Goal: Information Seeking & Learning: Learn about a topic

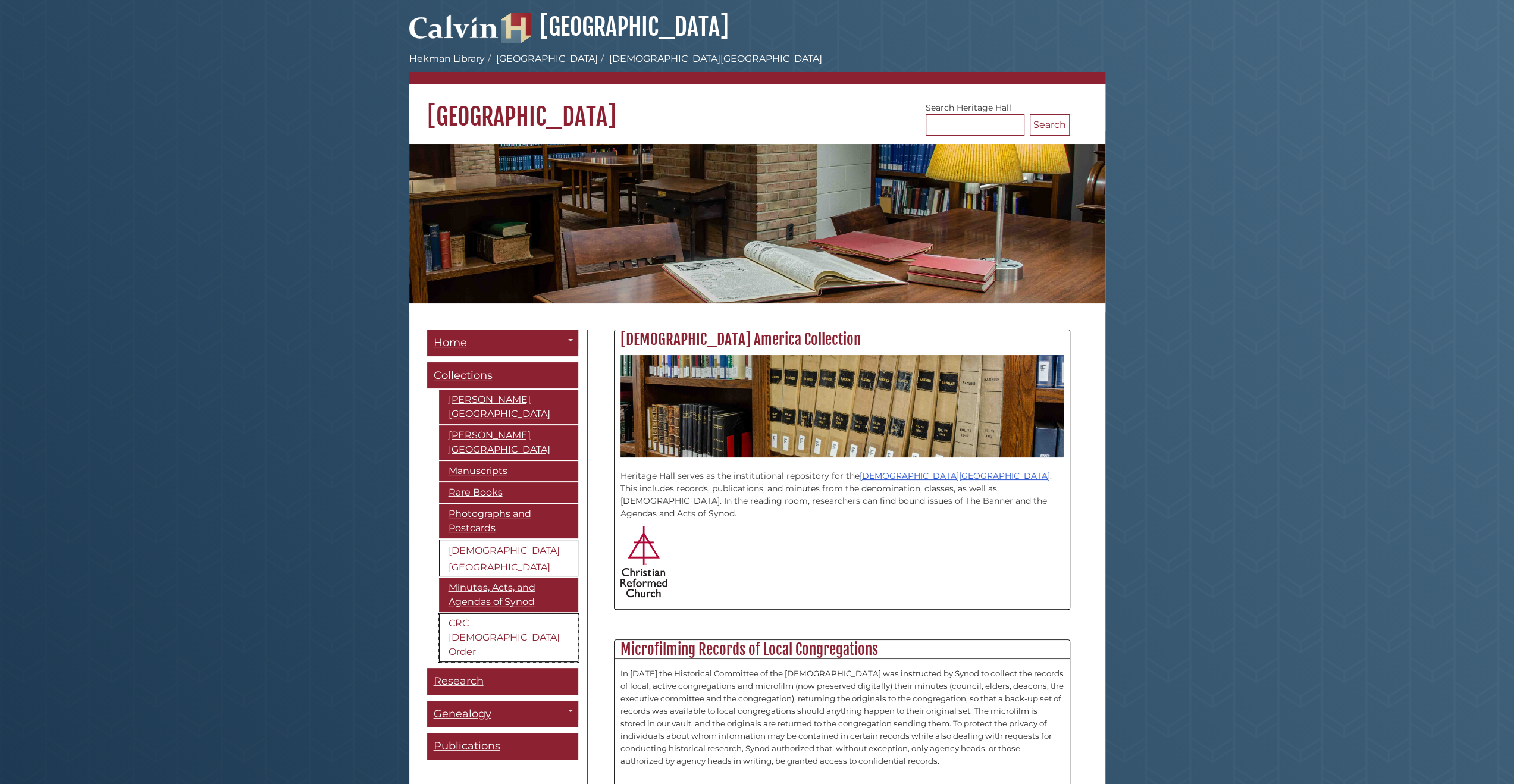
click at [506, 614] on link "CRC [DEMOGRAPHIC_DATA] Order" at bounding box center [509, 638] width 139 height 49
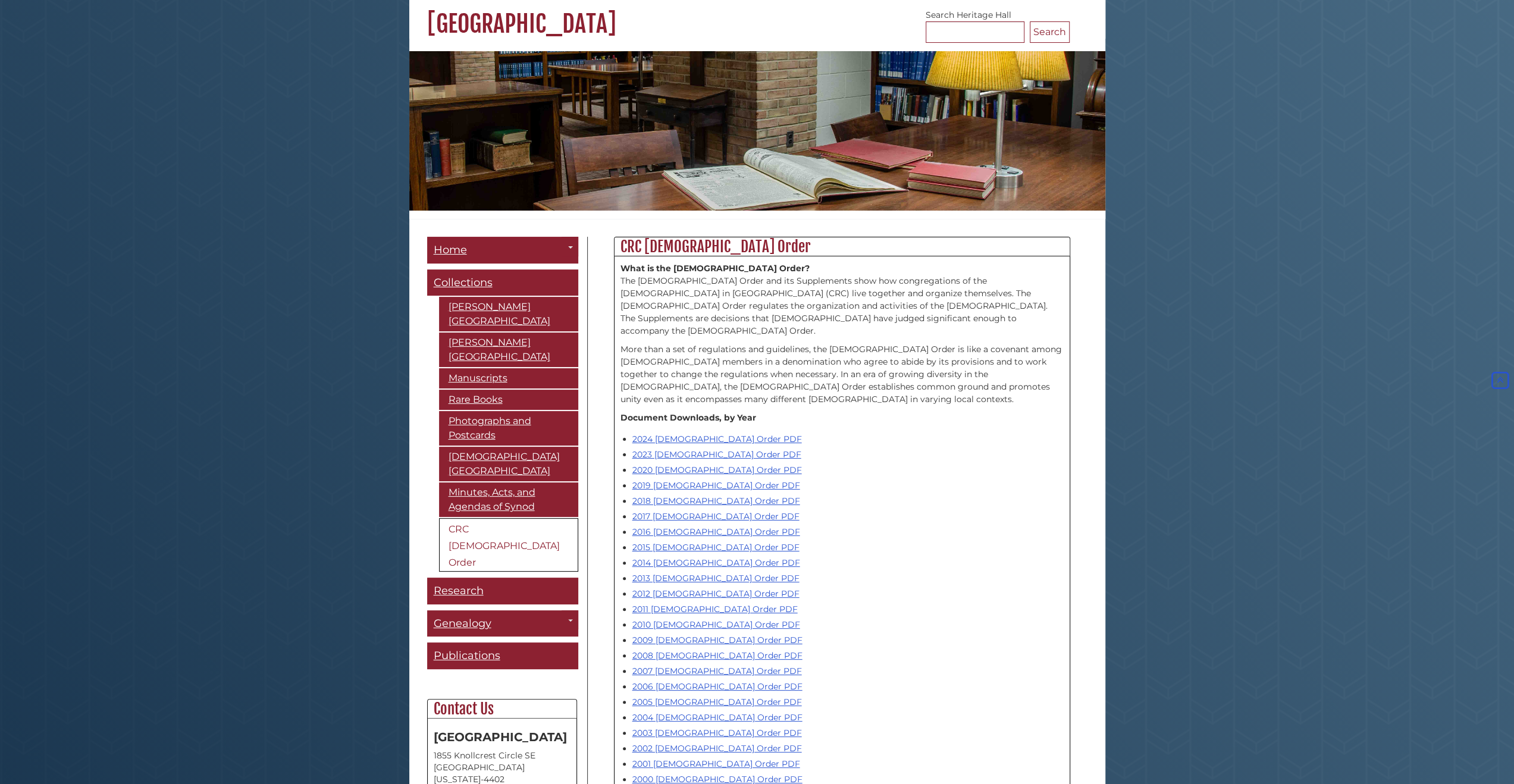
scroll to position [59, 0]
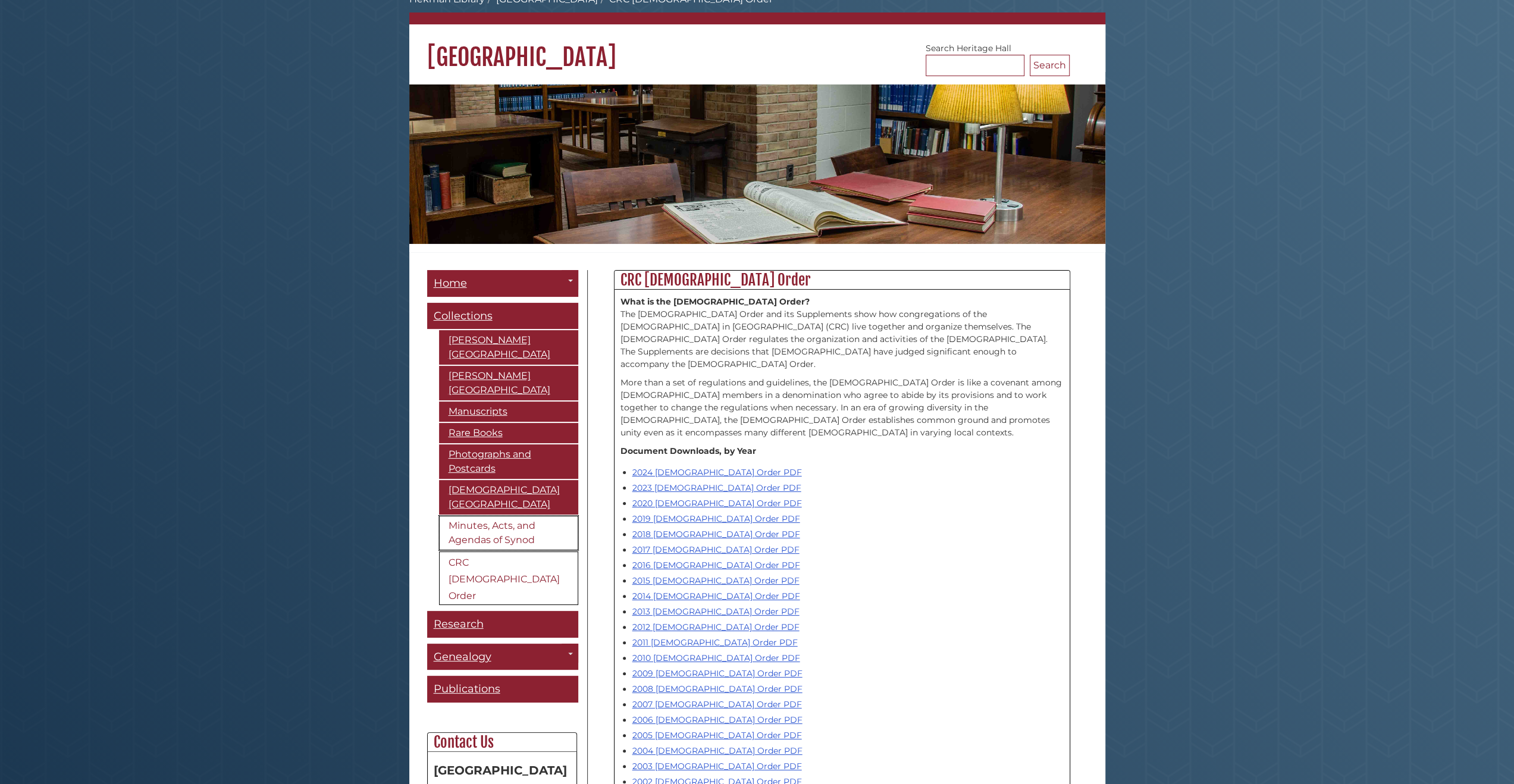
click at [497, 516] on link "Minutes, Acts, and Agendas of Synod" at bounding box center [509, 533] width 139 height 35
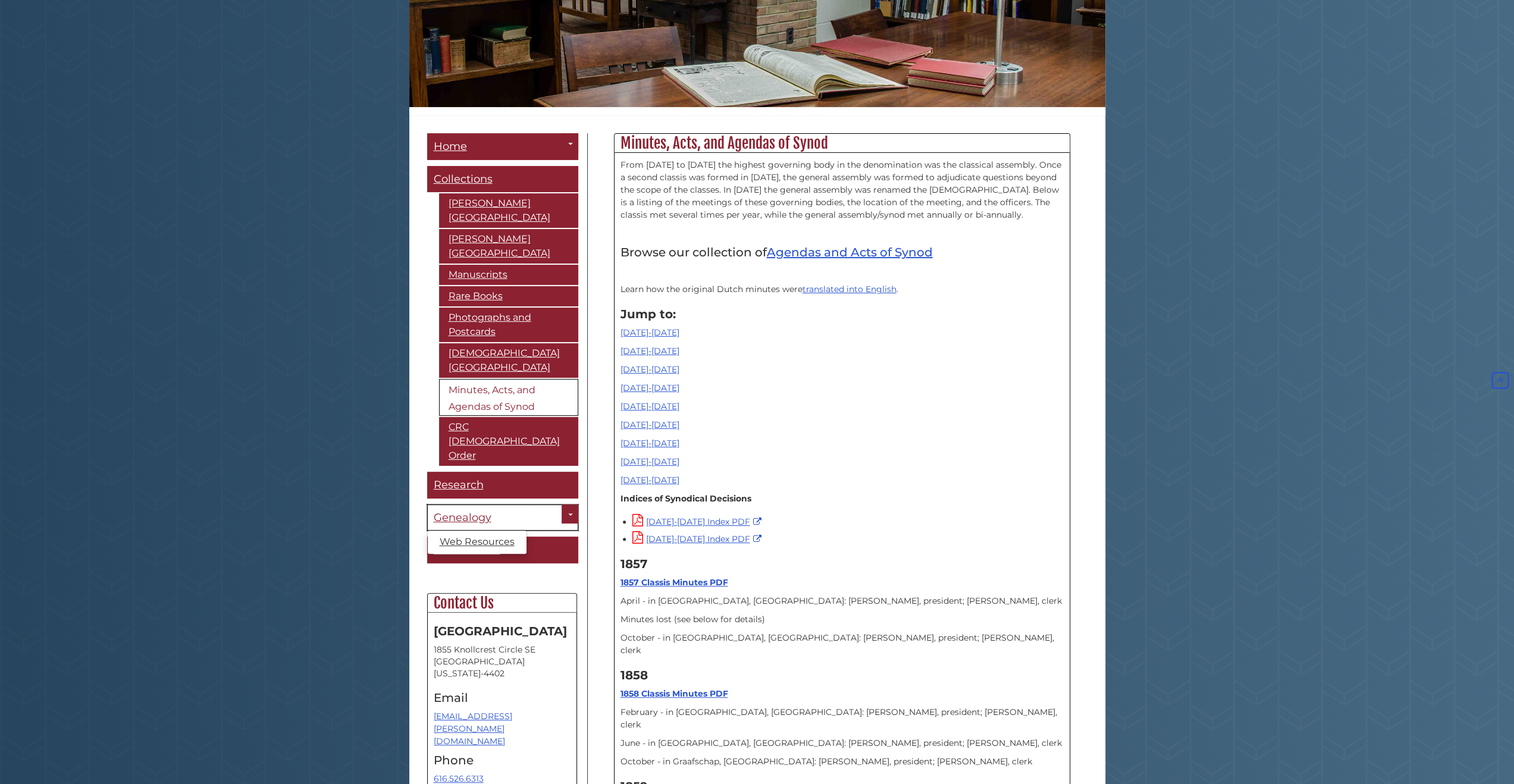
scroll to position [179, 0]
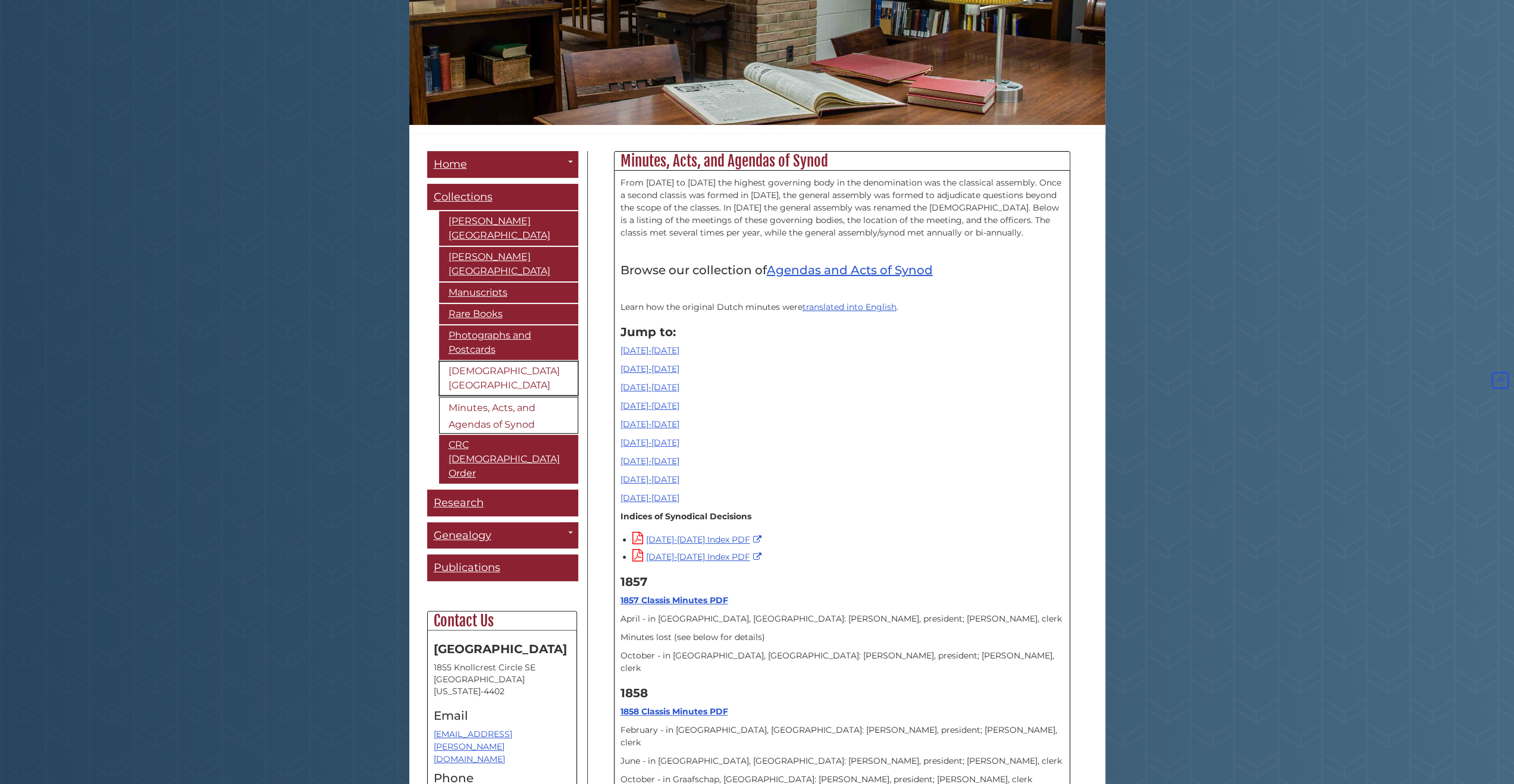
click at [513, 370] on link "[DEMOGRAPHIC_DATA][GEOGRAPHIC_DATA]" at bounding box center [509, 378] width 139 height 35
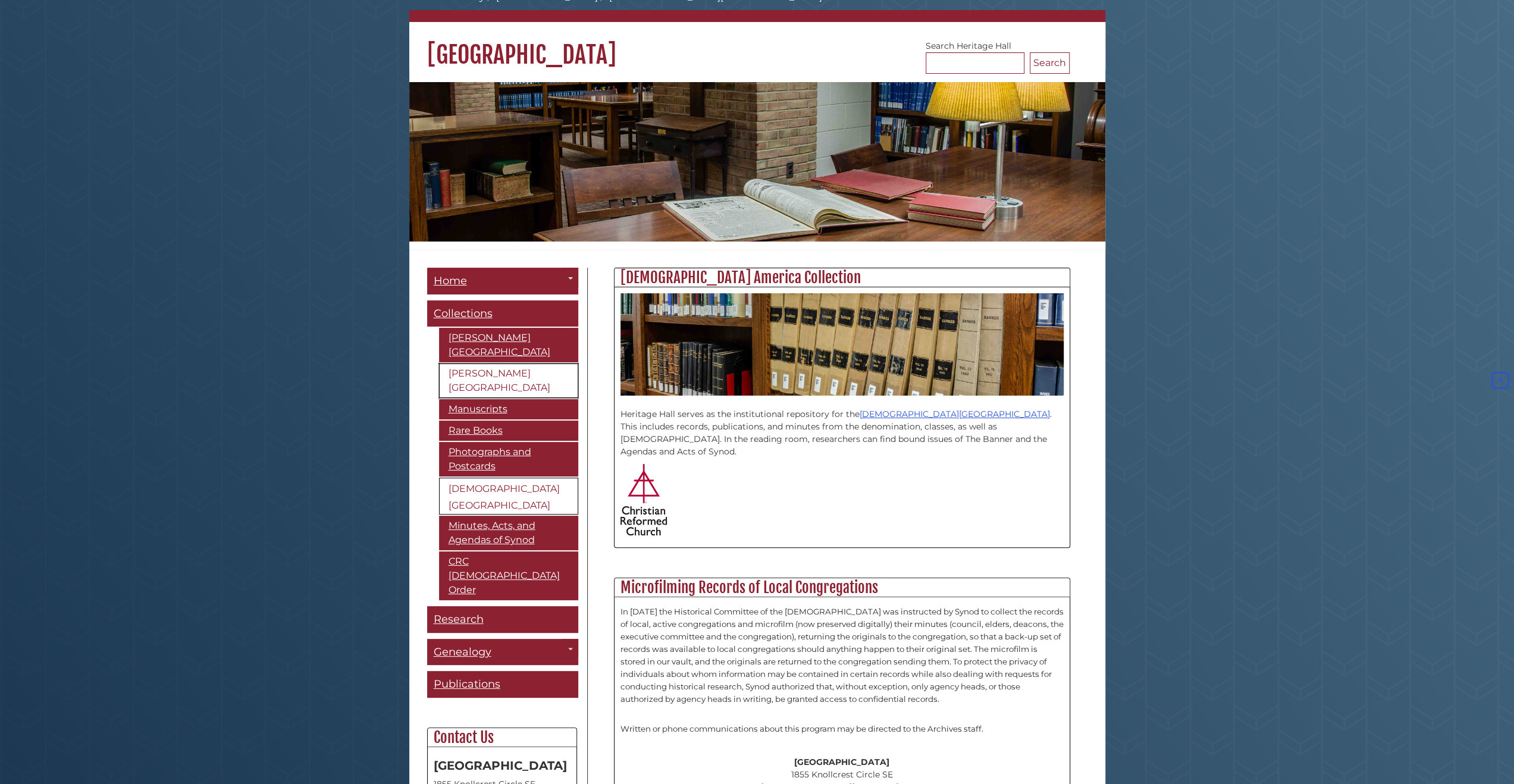
scroll to position [61, 0]
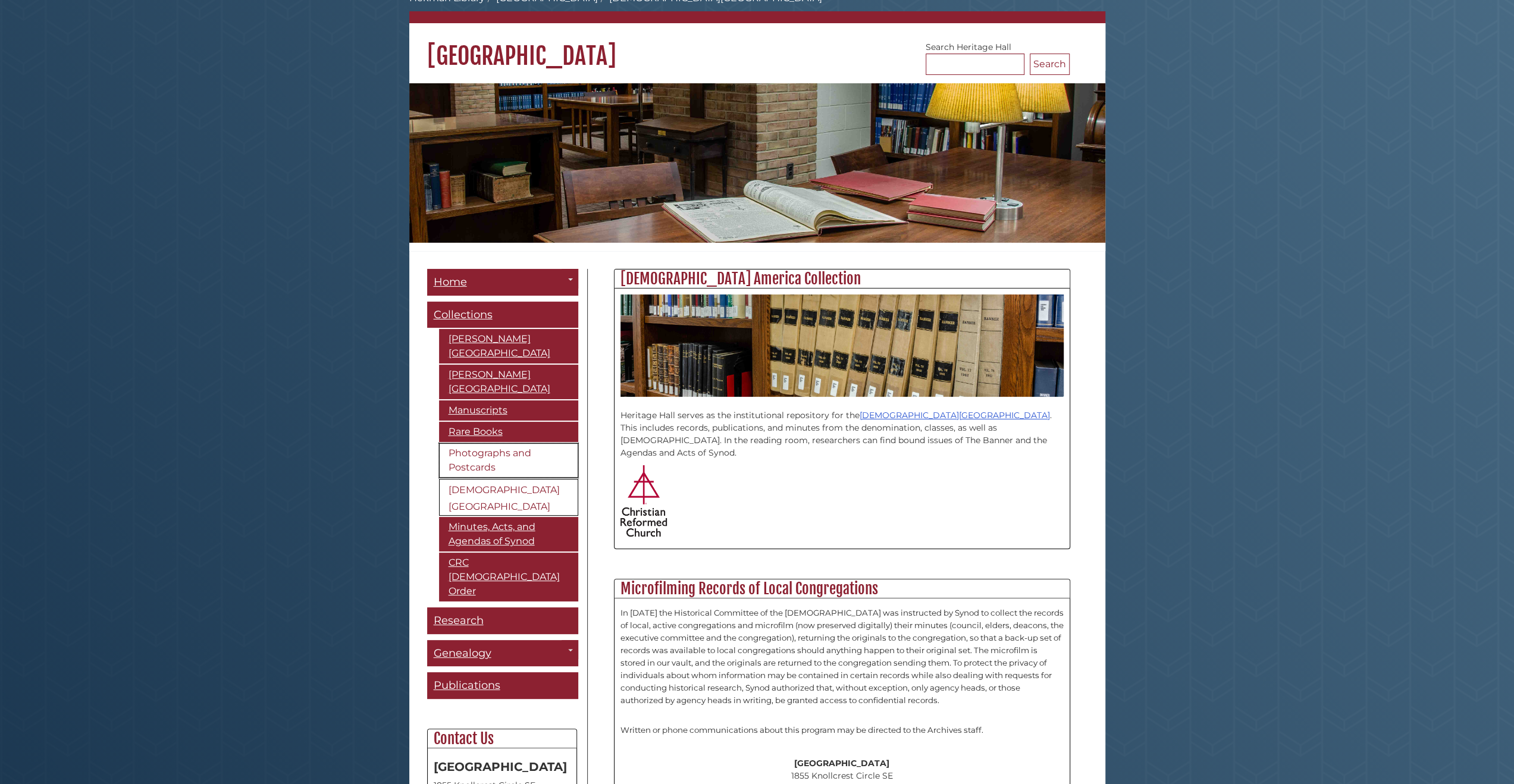
click at [491, 452] on link "Photographs and Postcards" at bounding box center [509, 461] width 139 height 35
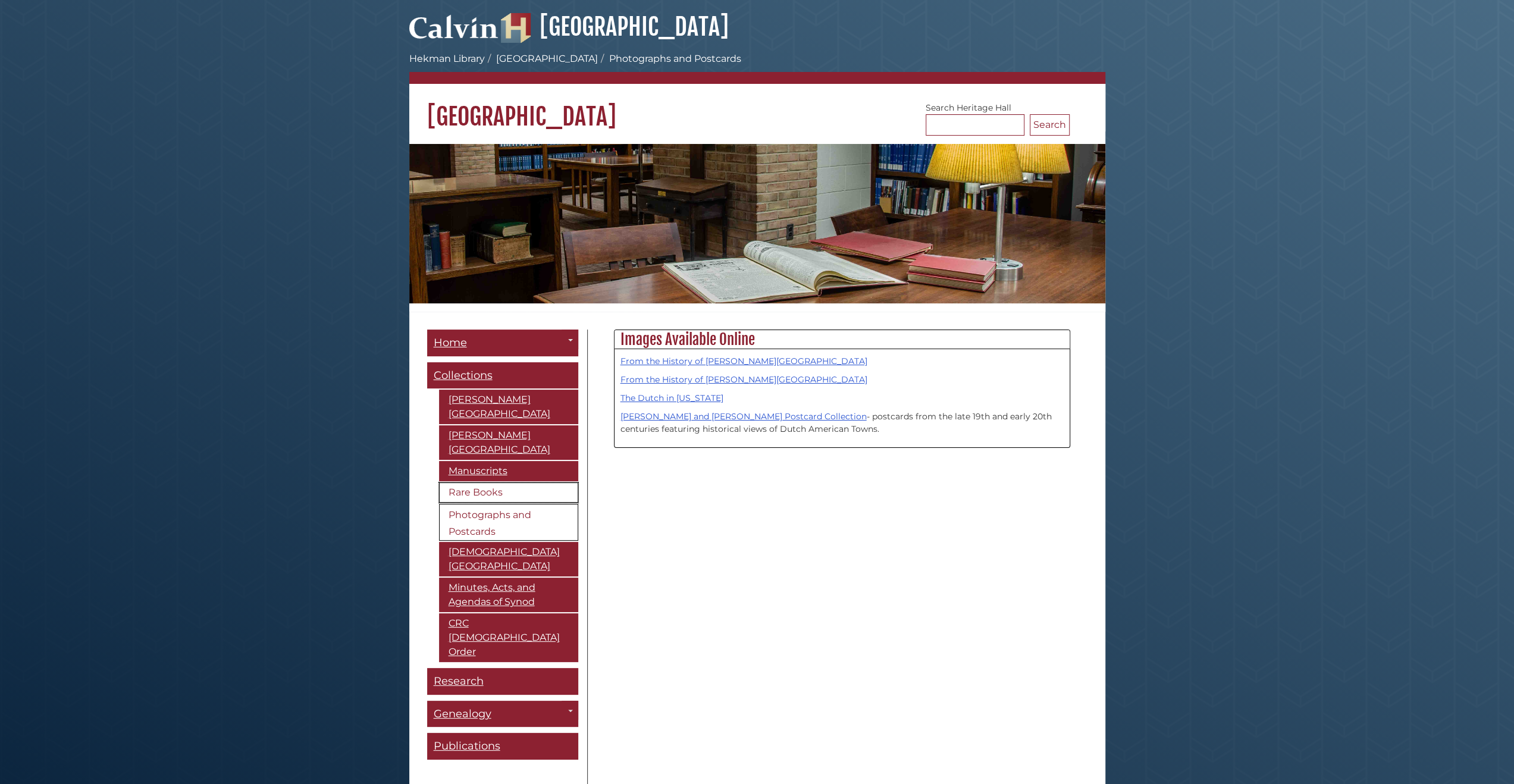
click at [497, 482] on link "Rare Books" at bounding box center [509, 492] width 139 height 21
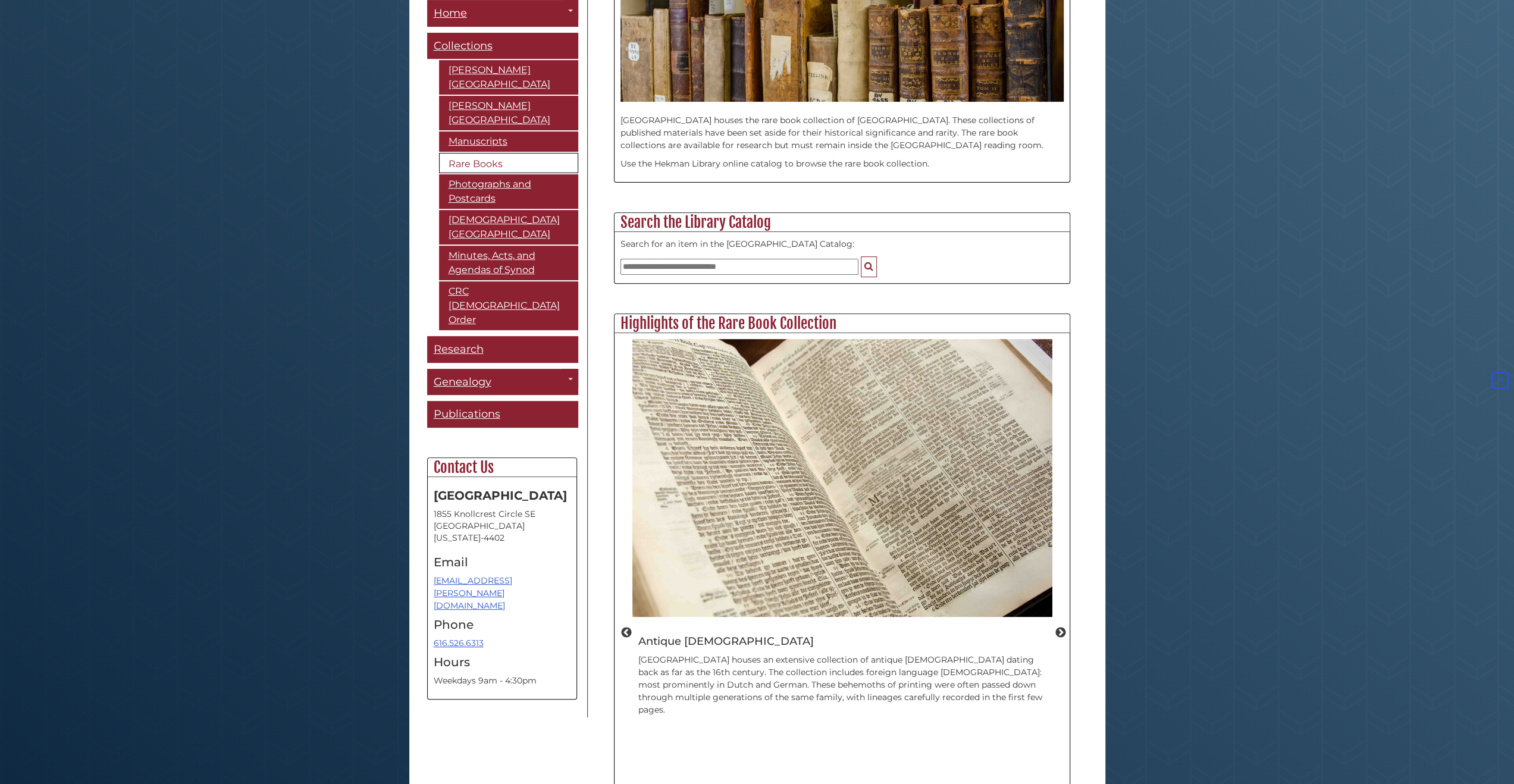
scroll to position [119, 0]
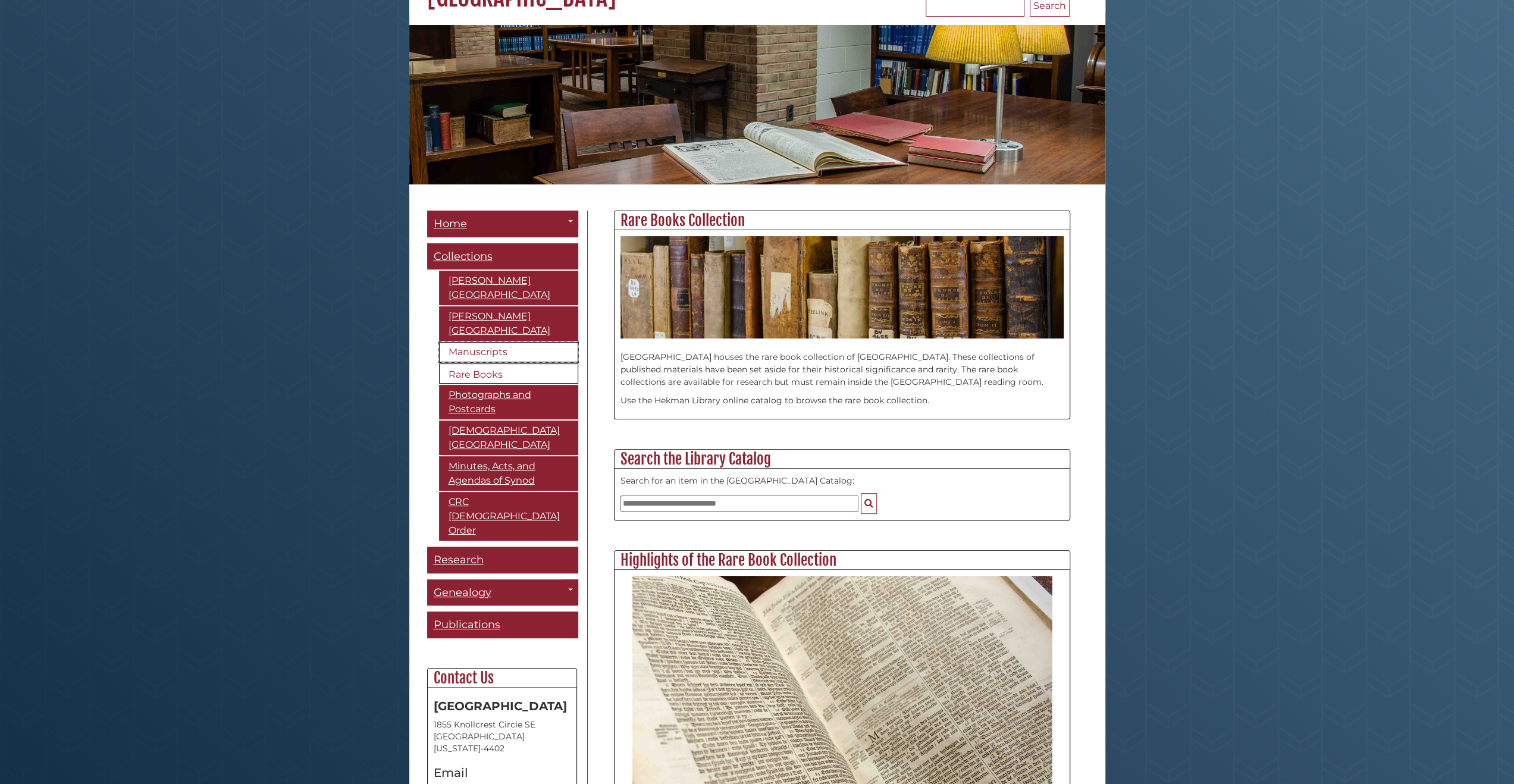
click at [485, 342] on link "Manuscripts" at bounding box center [509, 352] width 139 height 21
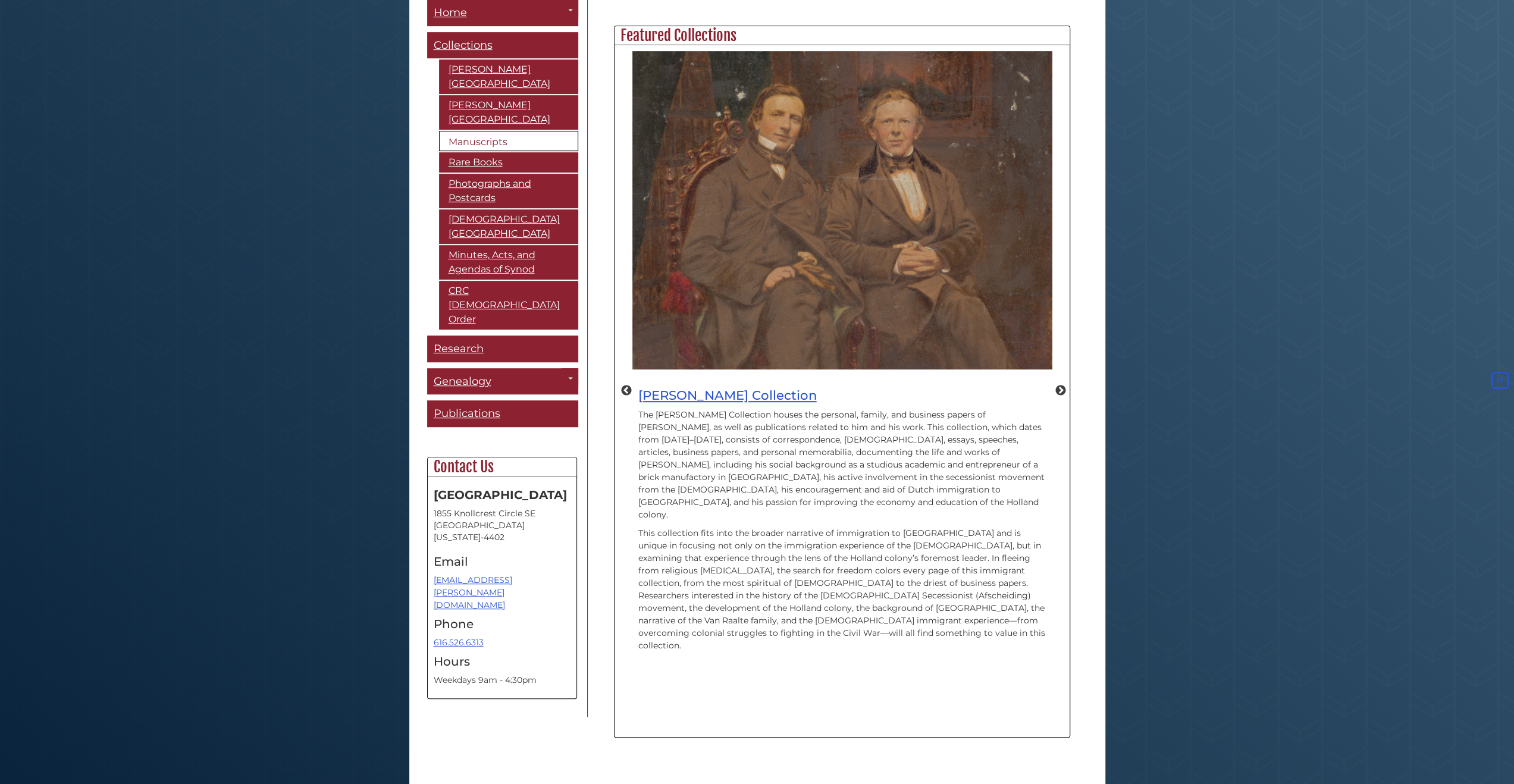
scroll to position [91, 0]
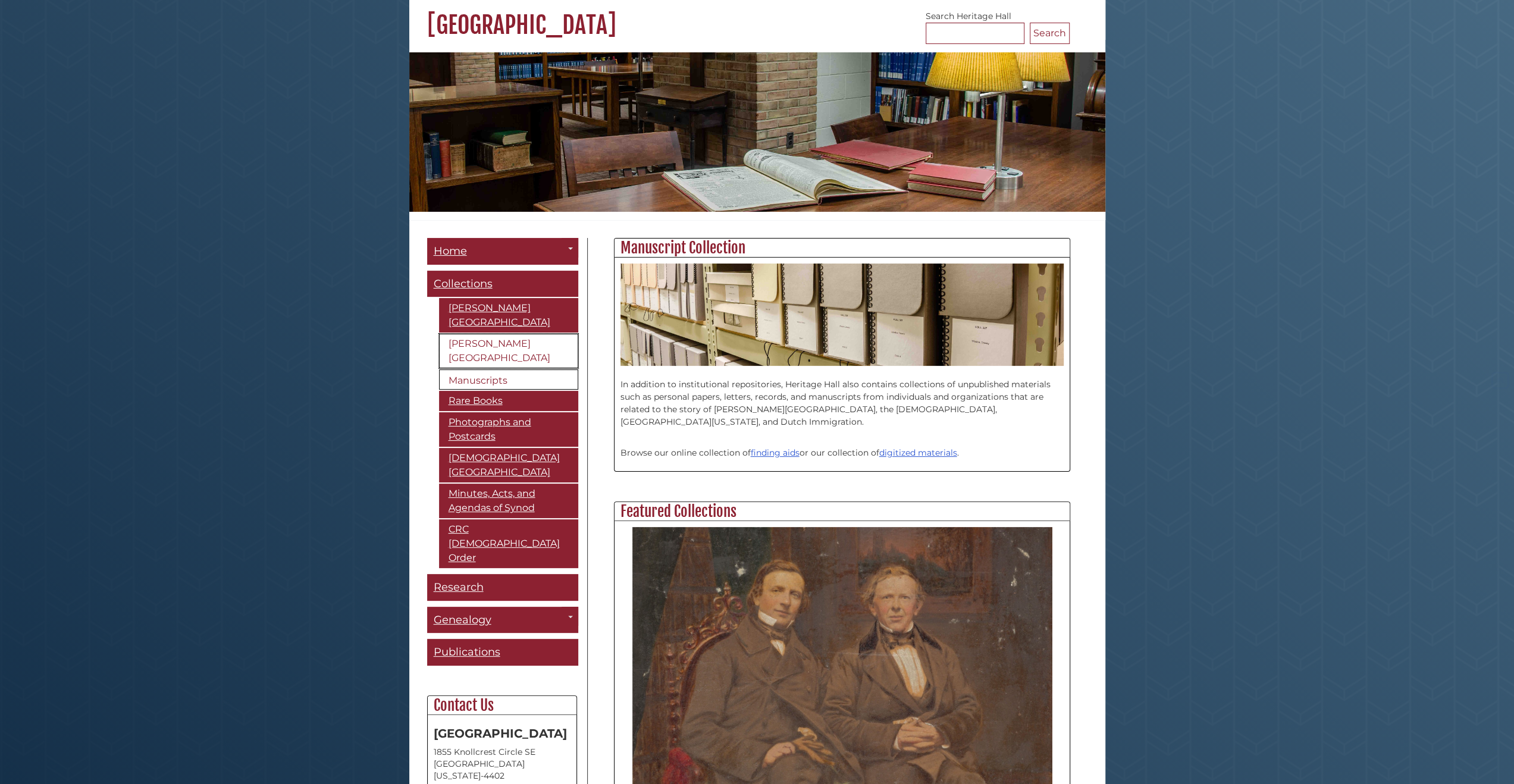
click at [475, 336] on link "[PERSON_NAME][GEOGRAPHIC_DATA]" at bounding box center [509, 351] width 139 height 35
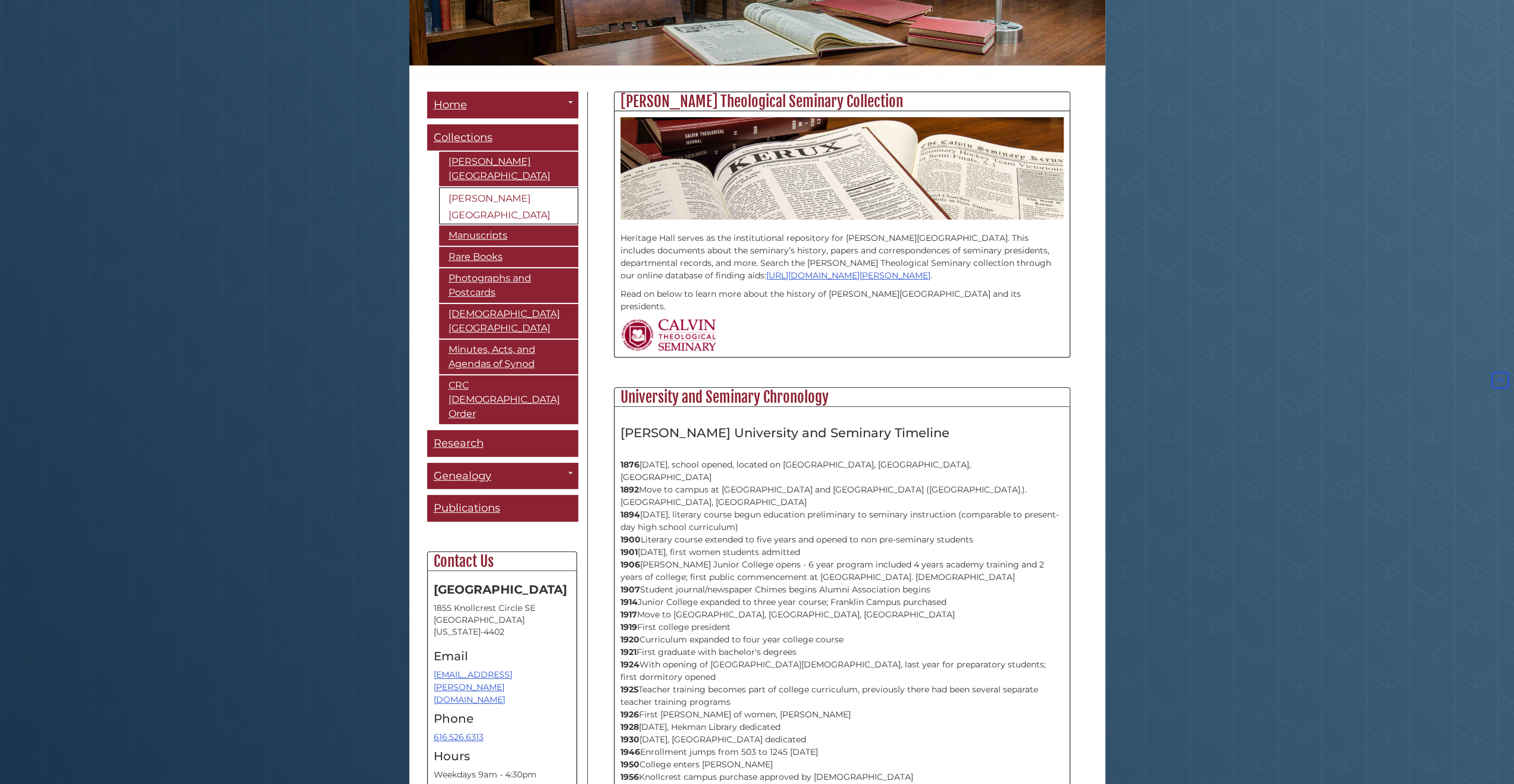
scroll to position [59, 0]
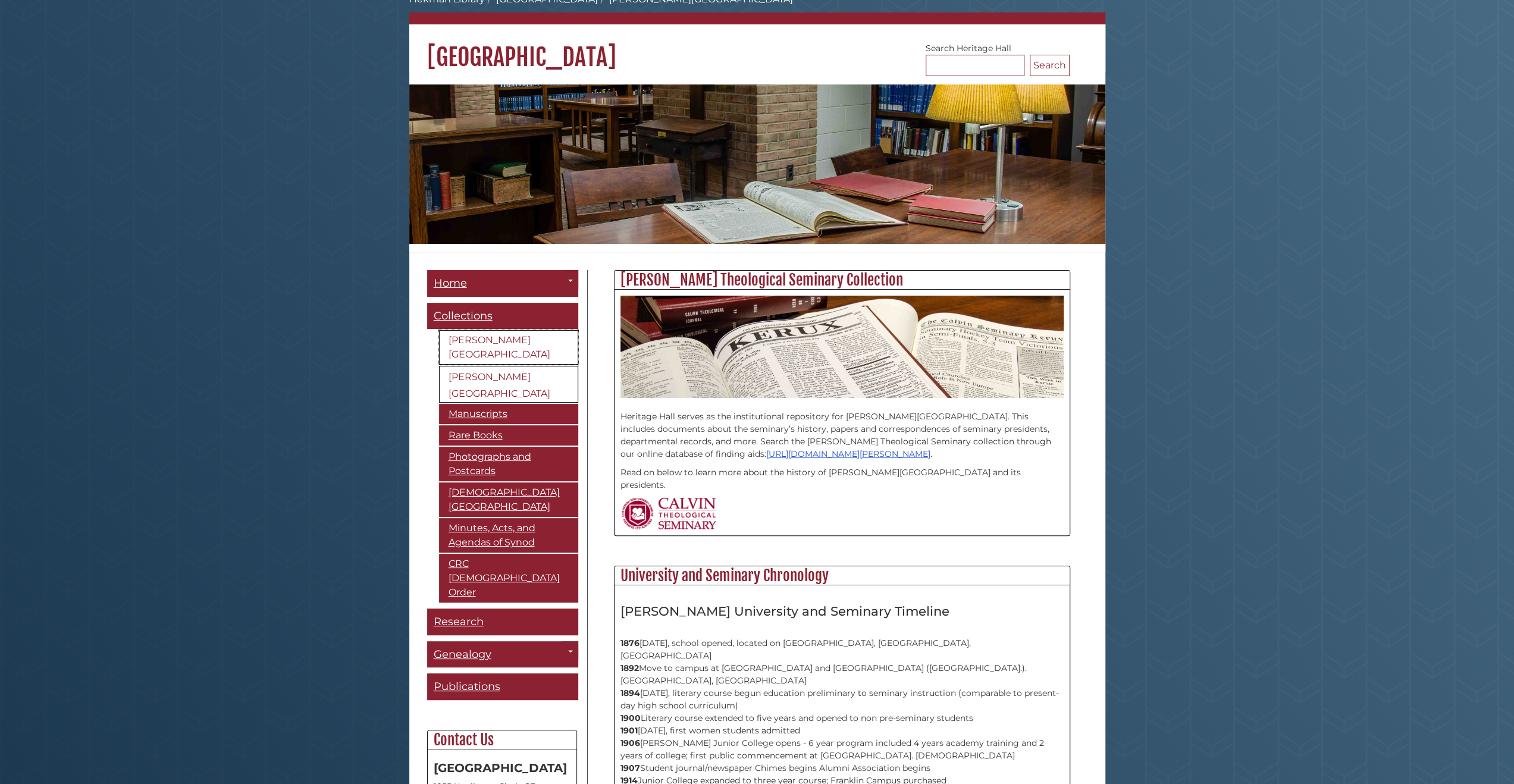
click at [490, 339] on link "[PERSON_NAME][GEOGRAPHIC_DATA]" at bounding box center [509, 347] width 139 height 35
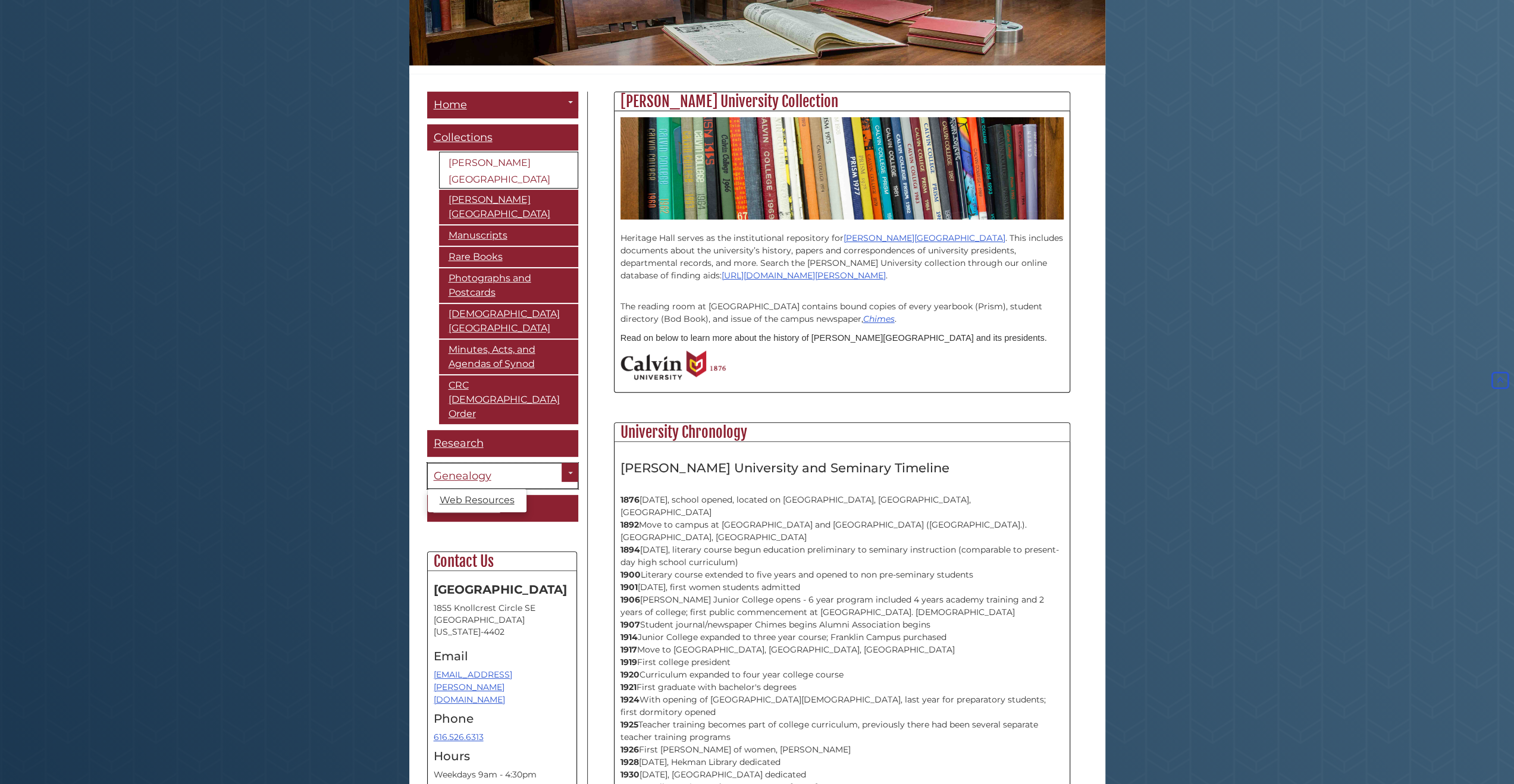
click at [530, 463] on link "Genealogy" at bounding box center [503, 476] width 151 height 27
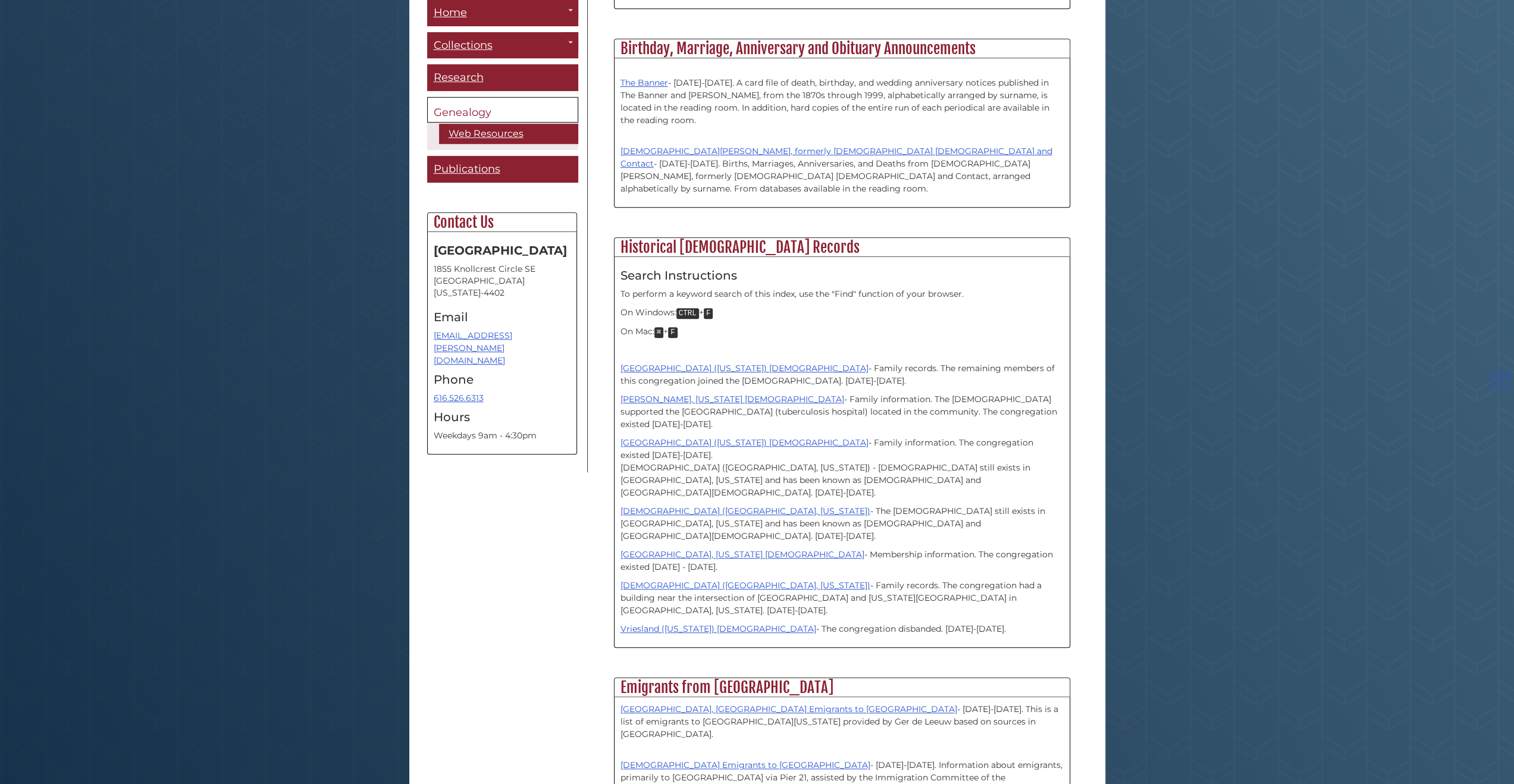
scroll to position [595, 0]
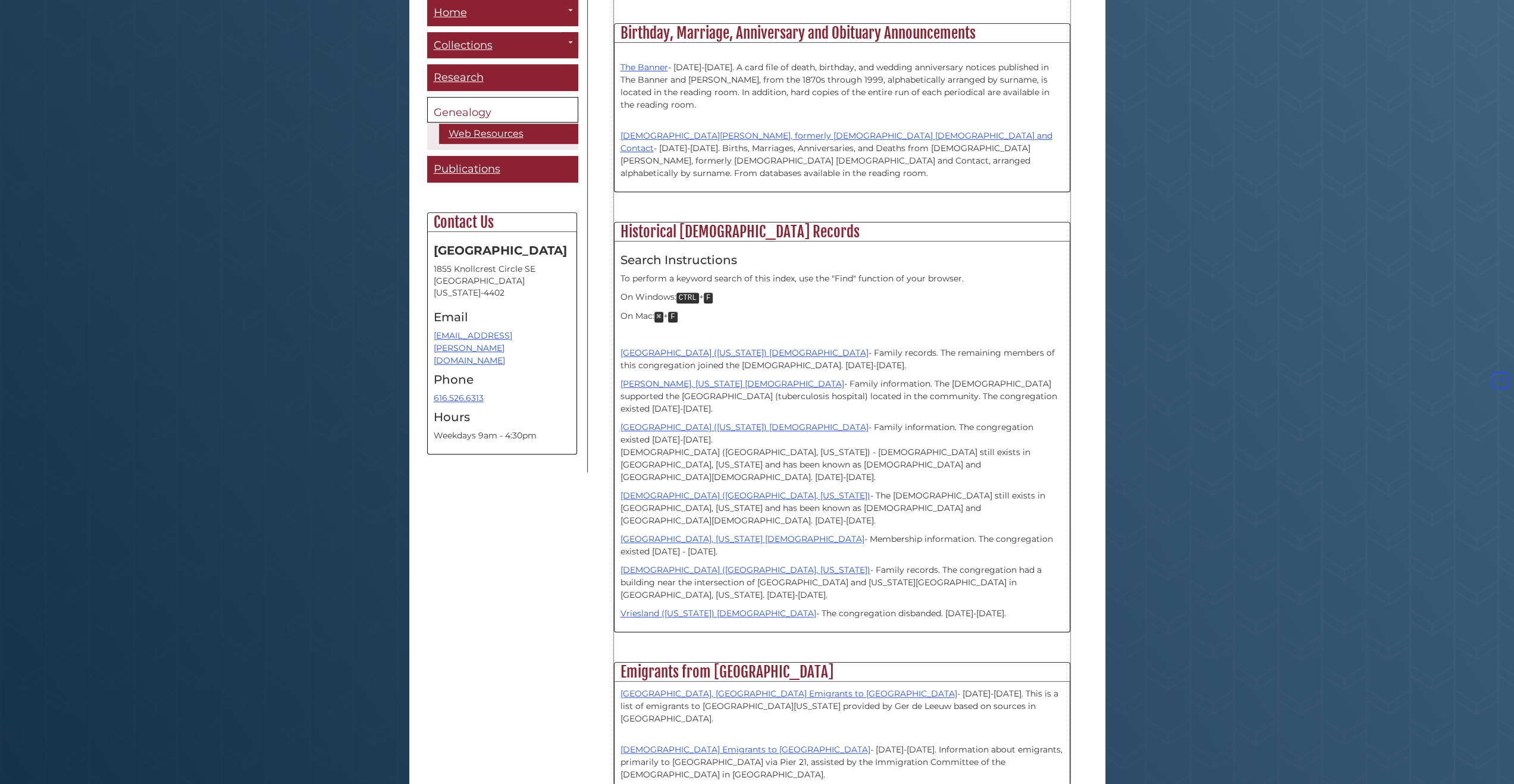
click at [714, 222] on h2 "Historical [DEMOGRAPHIC_DATA] Records" at bounding box center [842, 231] width 455 height 19
click at [733, 347] on link "[GEOGRAPHIC_DATA] ([US_STATE]) [DEMOGRAPHIC_DATA]" at bounding box center [745, 352] width 248 height 11
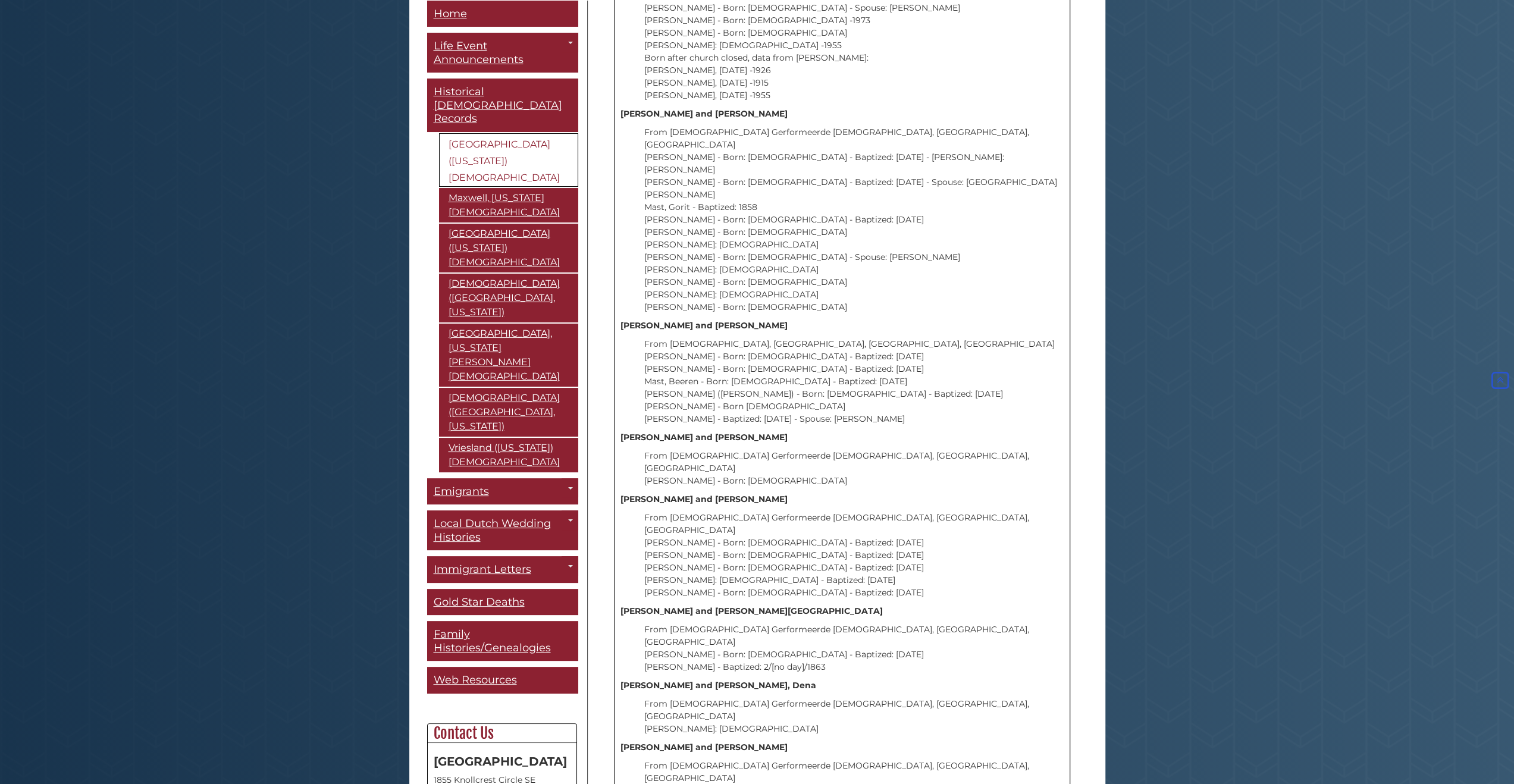
scroll to position [7555, 0]
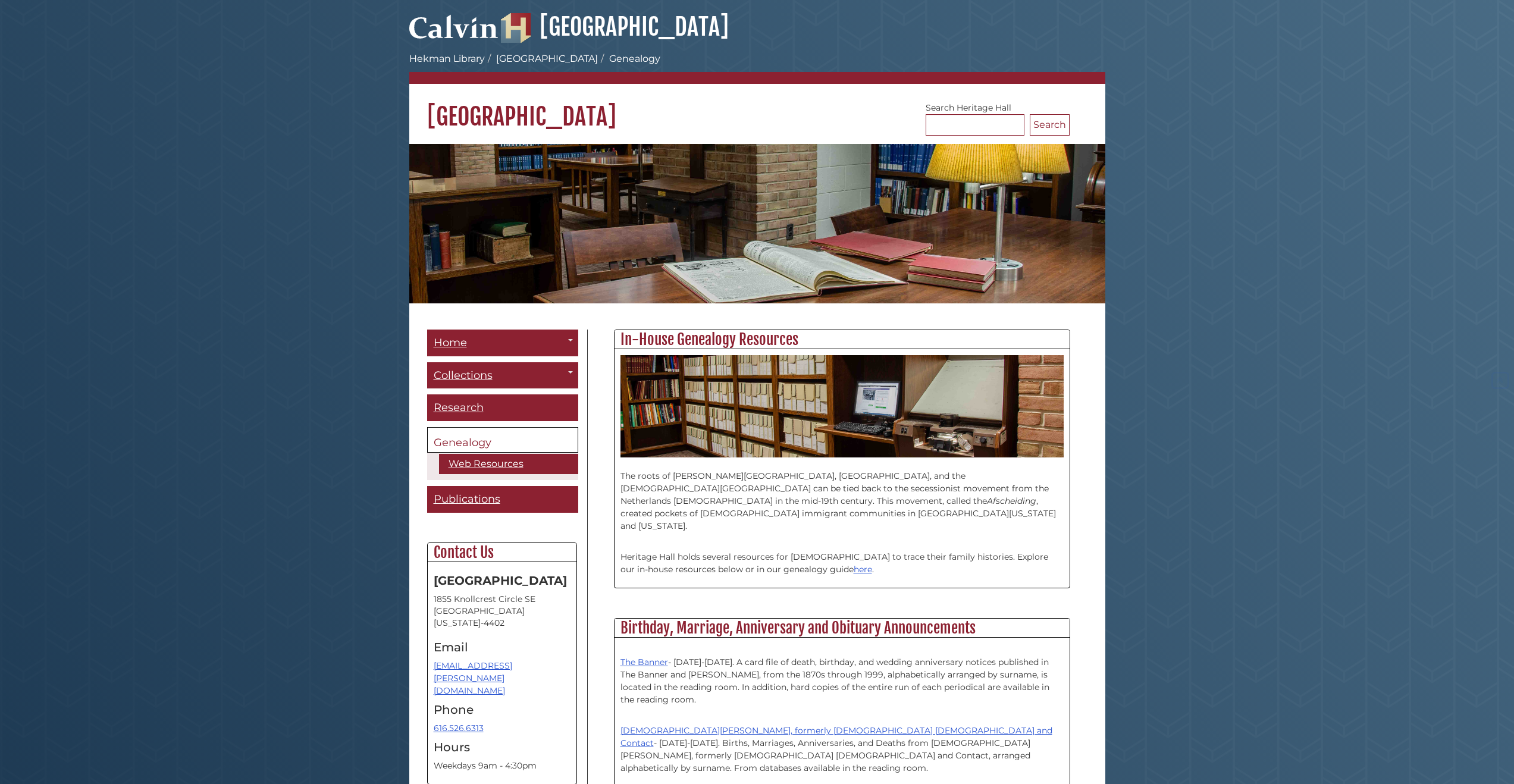
scroll to position [595, 0]
